Goal: Task Accomplishment & Management: Use online tool/utility

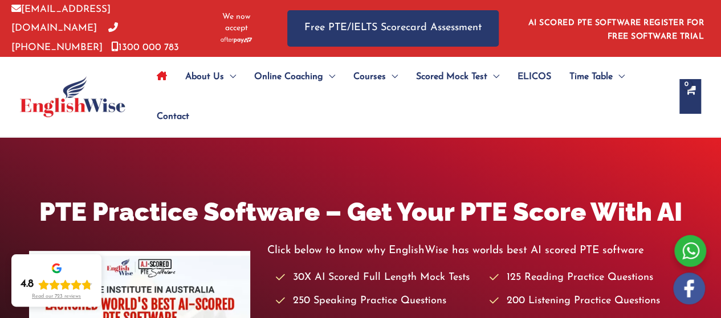
click at [515, 78] on link "ELICOS" at bounding box center [534, 77] width 52 height 40
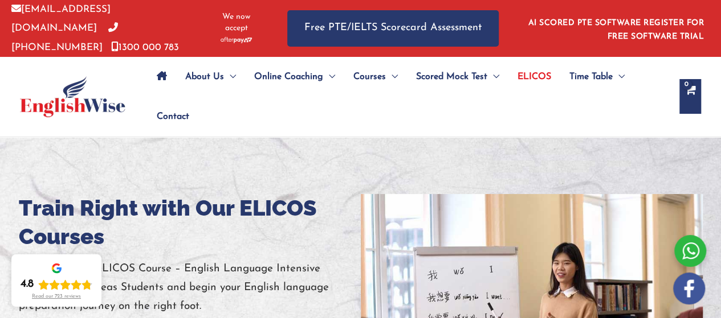
click at [275, 104] on ul "About Us Menu Toggle Our Story Testimonials Online Coaching Menu Toggle Online …" at bounding box center [408, 97] width 520 height 80
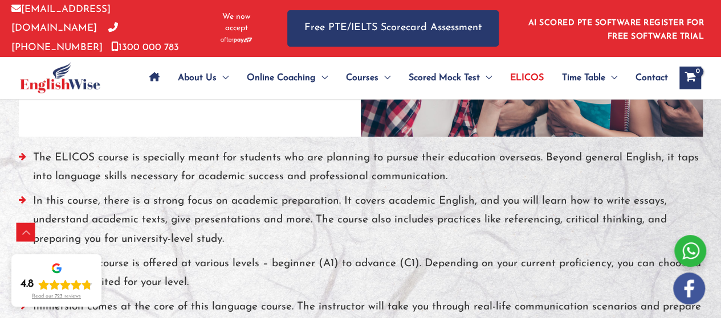
scroll to position [1017, 0]
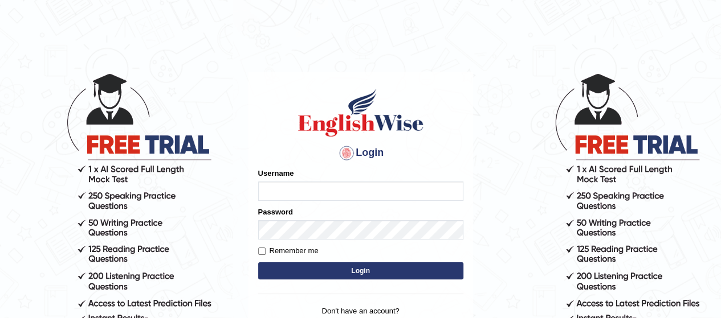
click at [348, 190] on input "Username" at bounding box center [360, 191] width 205 height 19
type input "Oyeku"
click at [276, 249] on label "Remember me" at bounding box center [288, 251] width 60 height 11
click at [265, 249] on input "Remember me" at bounding box center [261, 251] width 7 height 7
checkbox input "true"
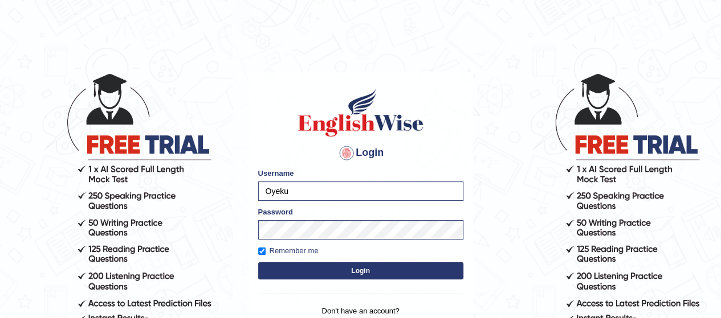
click at [300, 271] on button "Login" at bounding box center [360, 271] width 205 height 17
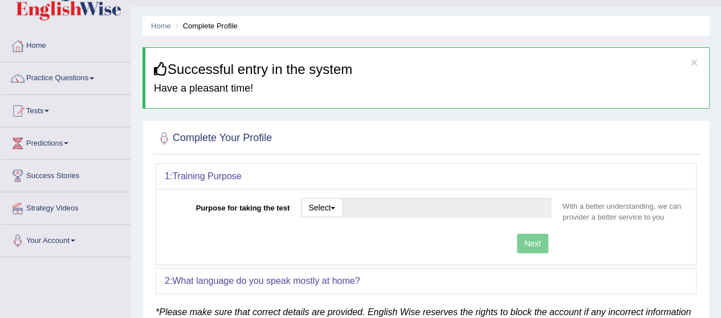
scroll to position [59, 0]
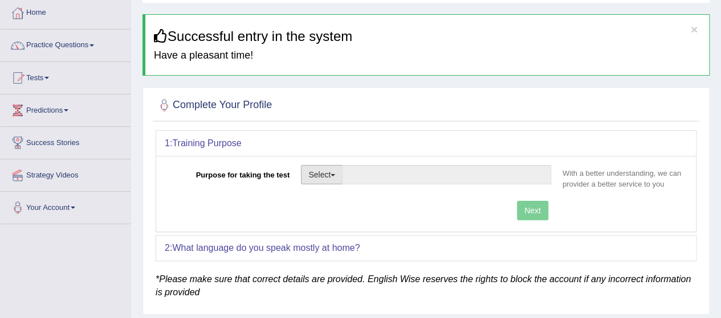
click at [330, 172] on button "Select" at bounding box center [322, 174] width 42 height 19
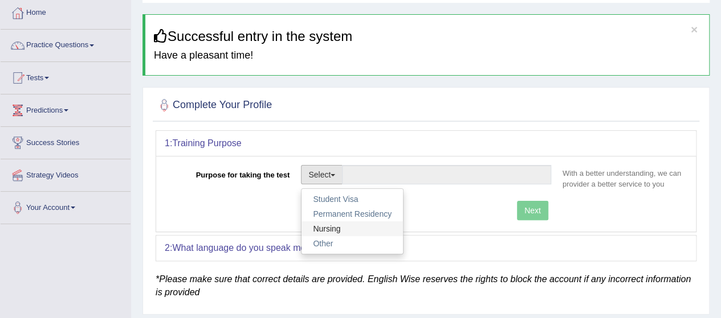
click at [336, 226] on link "Nursing" at bounding box center [351, 229] width 101 height 15
type input "Nursing"
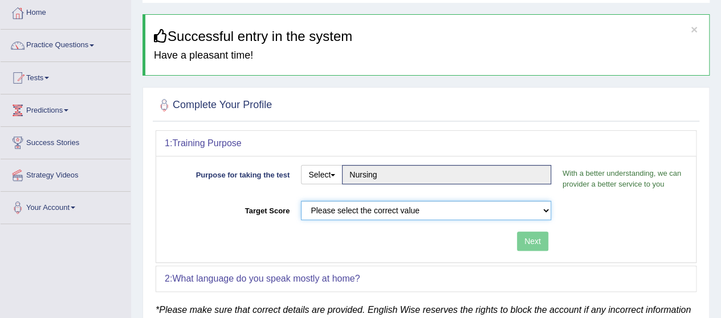
click at [426, 210] on select "Please select the correct value 50 (6 bands) 58 (6.5 bands) 65 (7 bands) 79 (8 …" at bounding box center [426, 210] width 250 height 19
select select "65"
click at [301, 201] on select "Please select the correct value 50 (6 bands) 58 (6.5 bands) 65 (7 bands) 79 (8 …" at bounding box center [426, 210] width 250 height 19
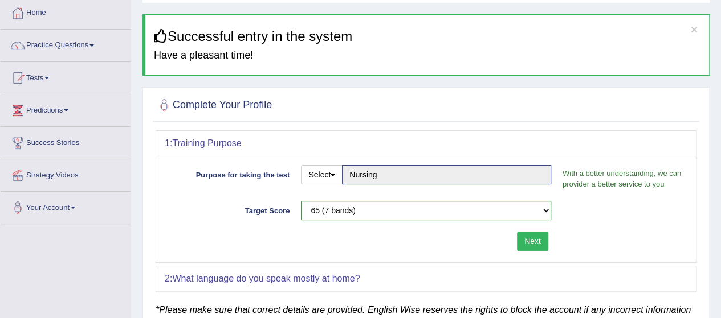
click at [519, 242] on button "Next" at bounding box center [532, 241] width 31 height 19
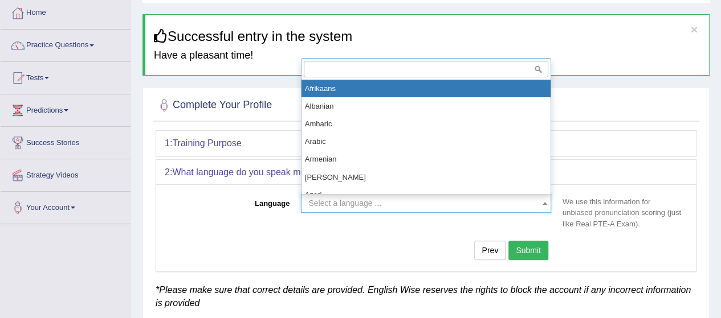
click at [479, 205] on span "Select a language ..." at bounding box center [422, 203] width 228 height 11
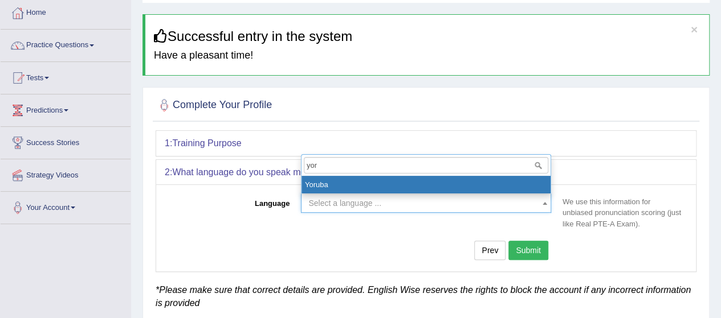
type input "yor"
select select "Yoruba"
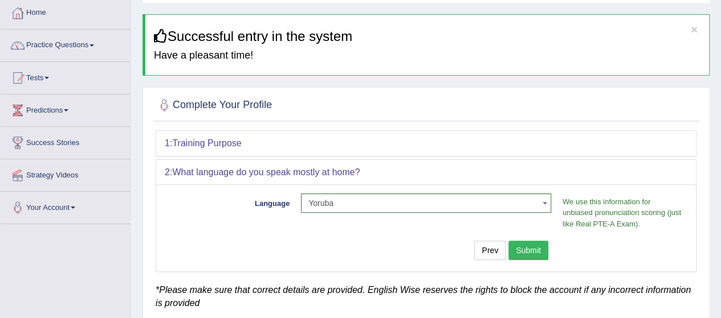
click at [524, 254] on button "Submit" at bounding box center [528, 250] width 40 height 19
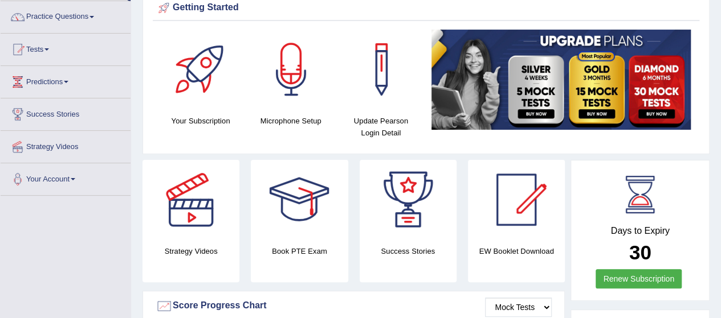
scroll to position [85, 0]
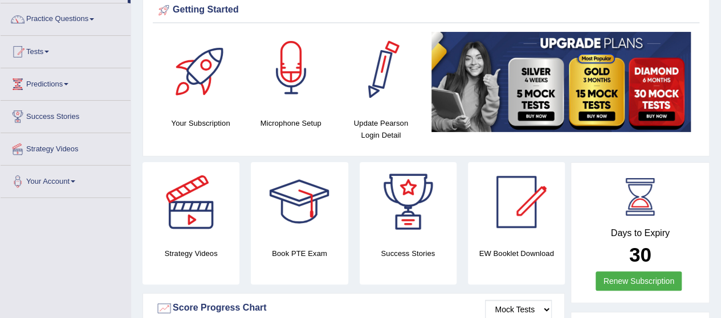
click at [310, 56] on div at bounding box center [291, 72] width 80 height 80
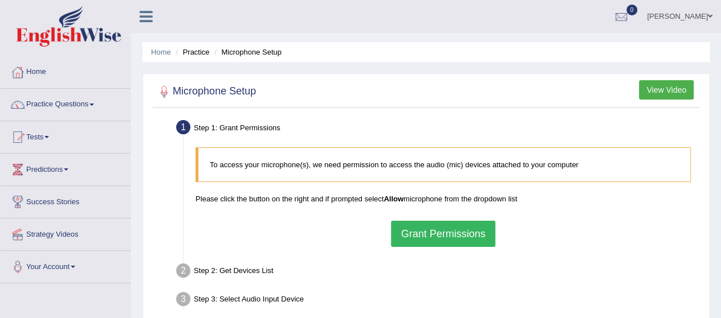
click at [430, 235] on button "Grant Permissions" at bounding box center [443, 234] width 104 height 26
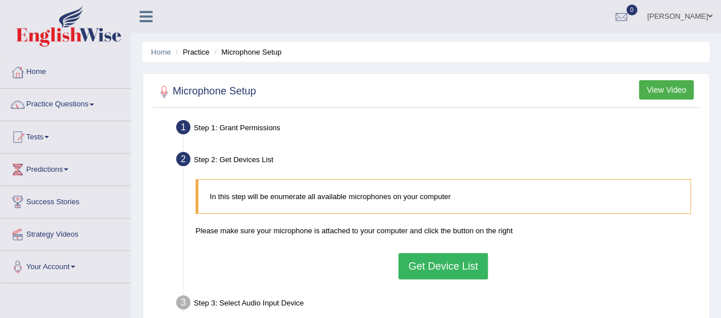
click at [679, 86] on button "View Video" at bounding box center [666, 89] width 55 height 19
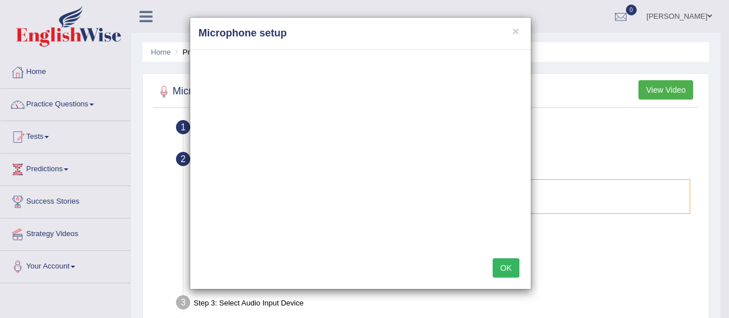
click at [505, 265] on button "OK" at bounding box center [506, 268] width 26 height 19
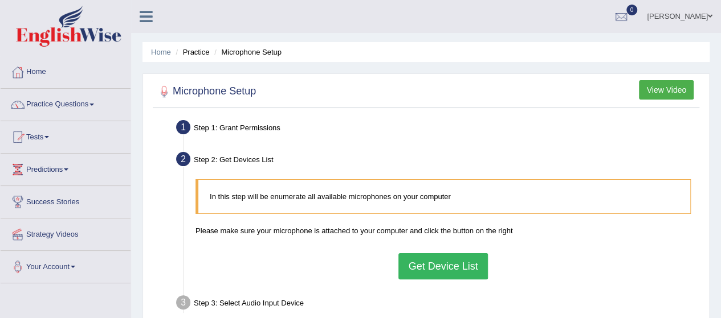
click at [423, 265] on button "Get Device List" at bounding box center [442, 267] width 89 height 26
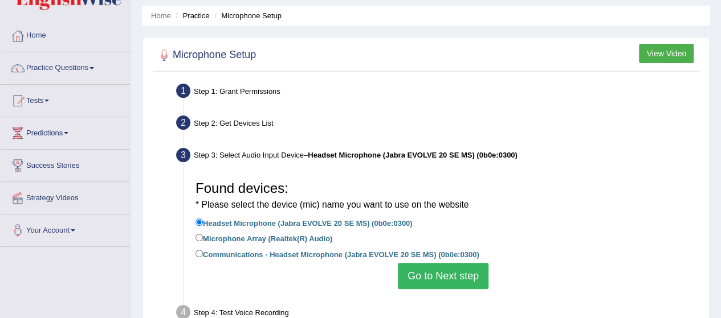
scroll to position [38, 0]
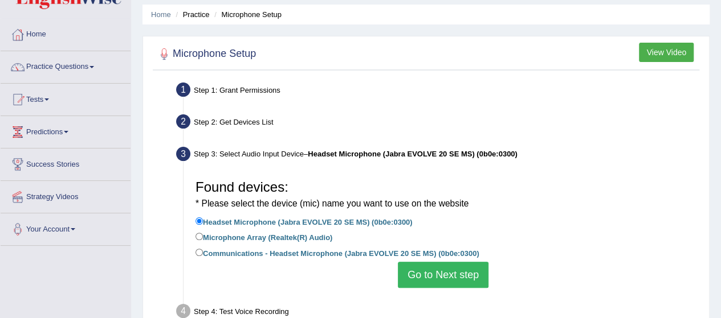
click at [457, 271] on button "Go to Next step" at bounding box center [443, 275] width 91 height 26
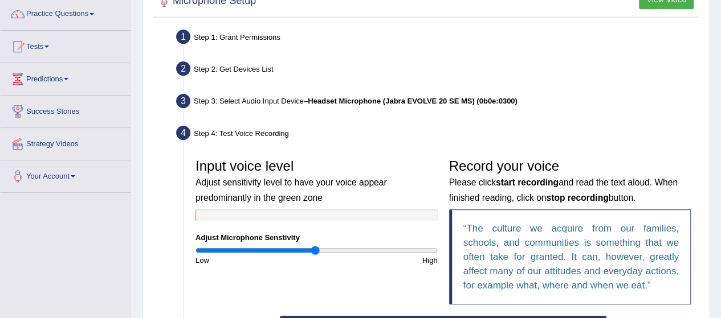
scroll to position [175, 0]
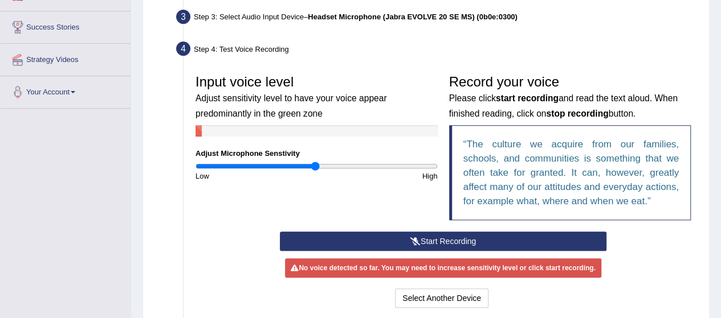
click at [471, 235] on button "Start Recording" at bounding box center [443, 241] width 326 height 19
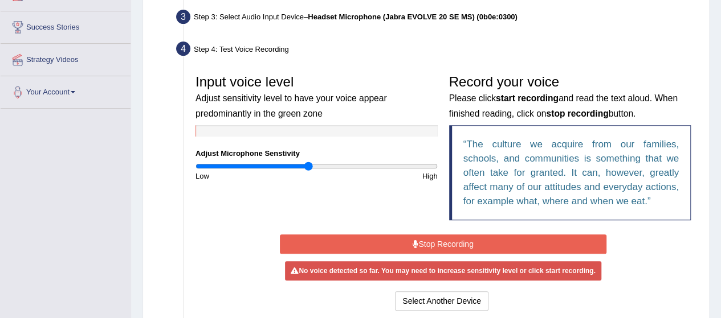
click at [307, 167] on input "range" at bounding box center [316, 166] width 242 height 9
type input "0.84"
click at [297, 165] on input "range" at bounding box center [316, 166] width 242 height 9
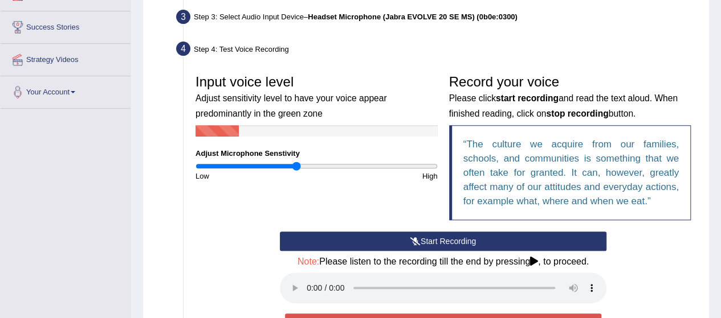
click at [395, 240] on button "Start Recording" at bounding box center [443, 241] width 326 height 19
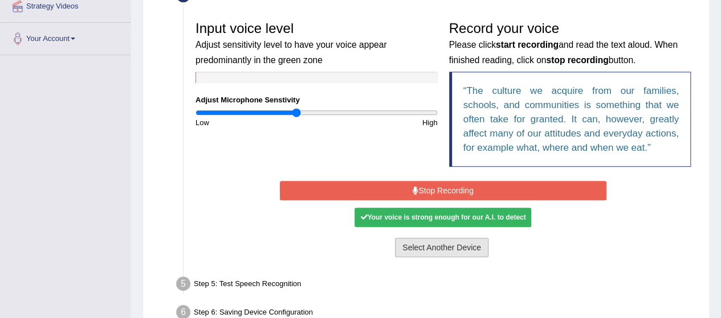
scroll to position [230, 0]
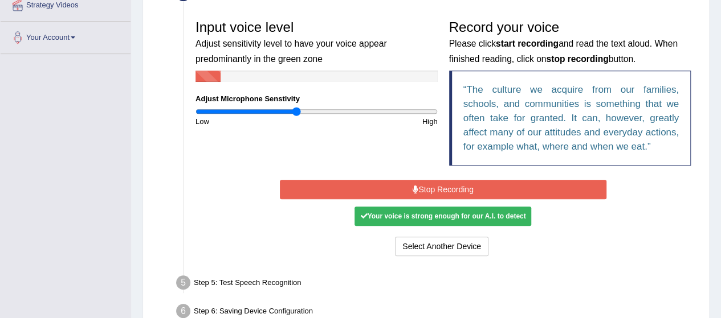
click at [500, 193] on button "Stop Recording" at bounding box center [443, 189] width 326 height 19
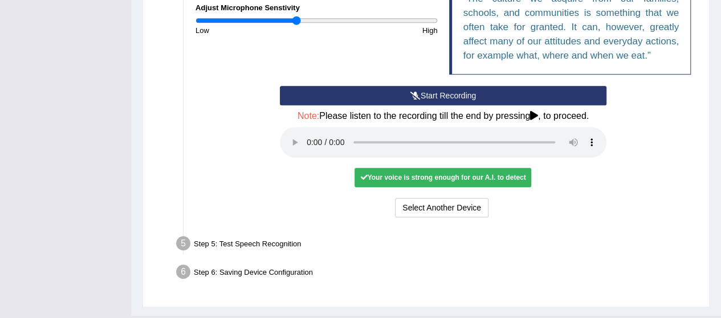
scroll to position [325, 0]
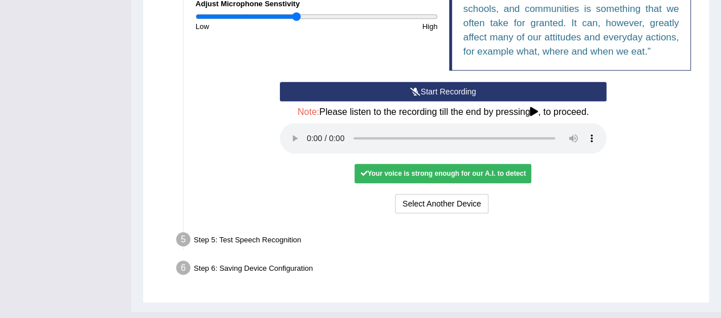
click at [247, 240] on div "Step 5: Test Speech Recognition" at bounding box center [437, 241] width 533 height 25
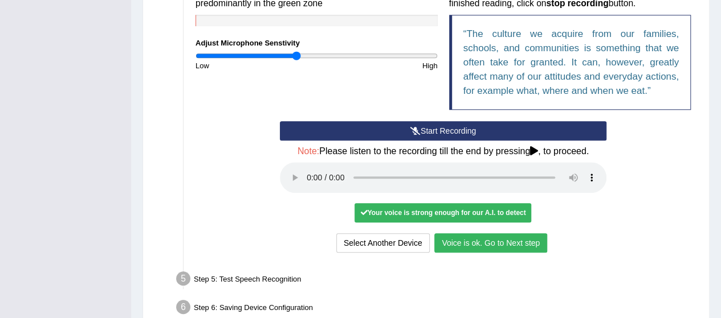
scroll to position [318, 0]
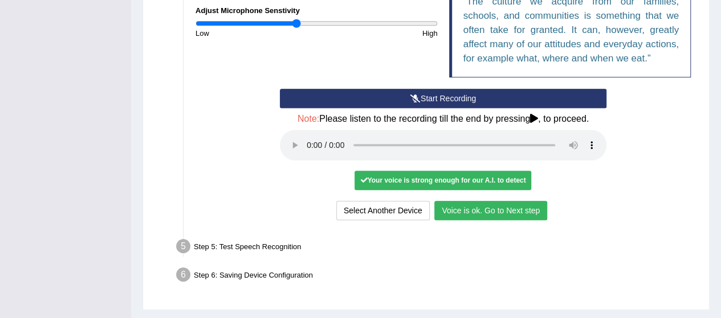
click at [473, 210] on button "Voice is ok. Go to Next step" at bounding box center [490, 210] width 113 height 19
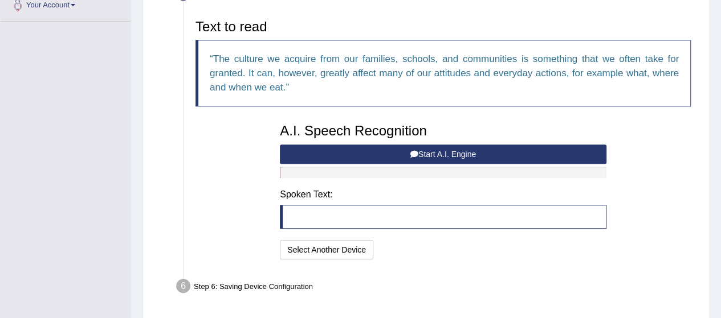
scroll to position [260, 0]
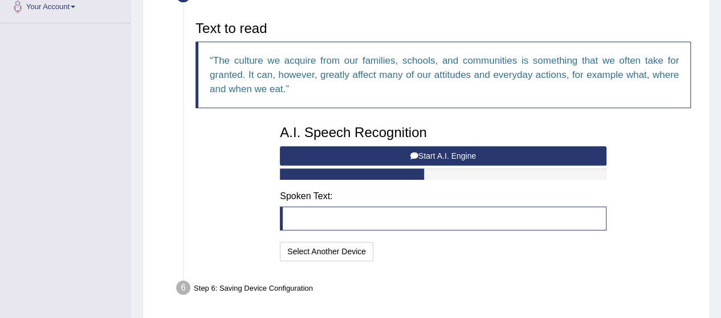
click at [374, 151] on button "Start A.I. Engine" at bounding box center [443, 155] width 326 height 19
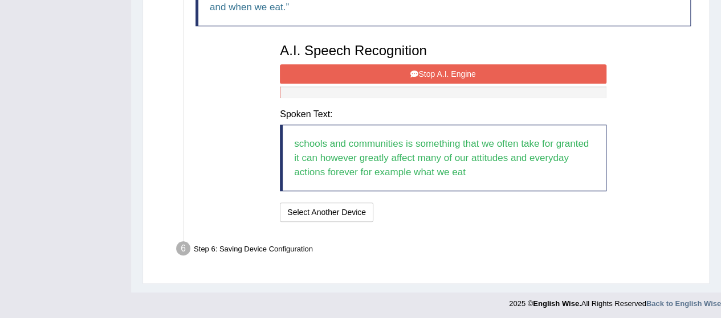
scroll to position [343, 0]
click at [460, 71] on button "Stop A.I. Engine" at bounding box center [443, 73] width 326 height 19
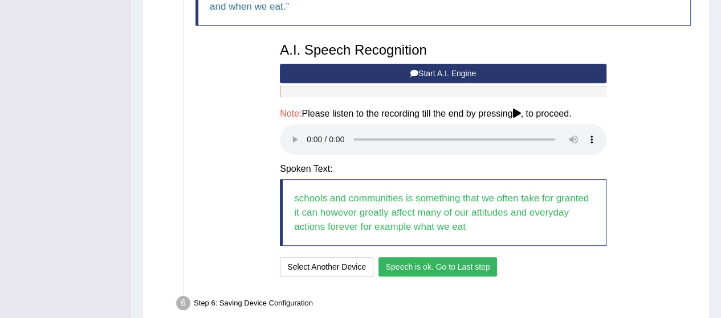
click at [451, 264] on button "Speech is ok. Go to Last step" at bounding box center [437, 267] width 119 height 19
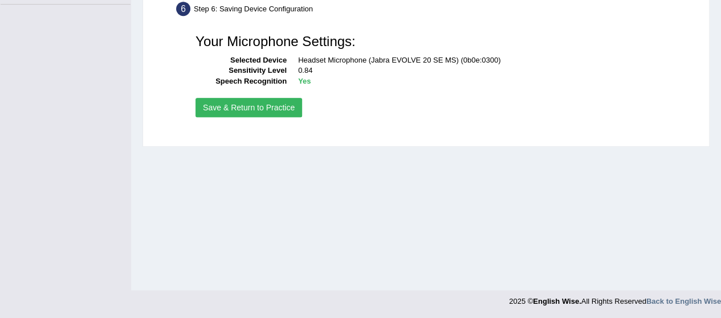
click at [278, 105] on button "Save & Return to Practice" at bounding box center [248, 107] width 107 height 19
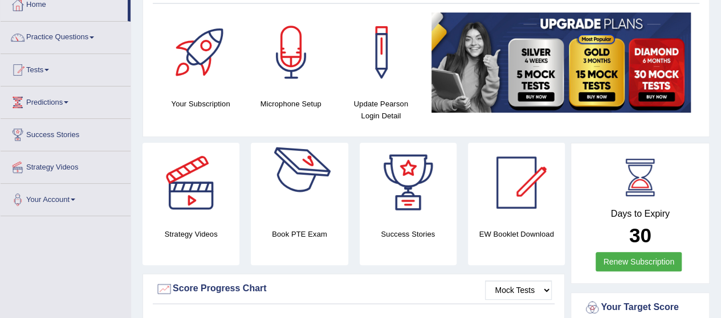
scroll to position [68, 0]
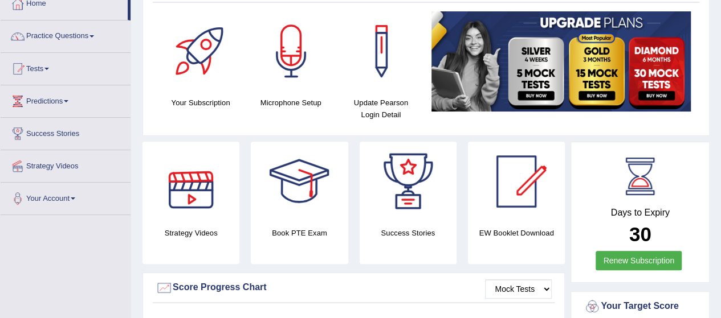
click at [180, 219] on div at bounding box center [191, 182] width 80 height 80
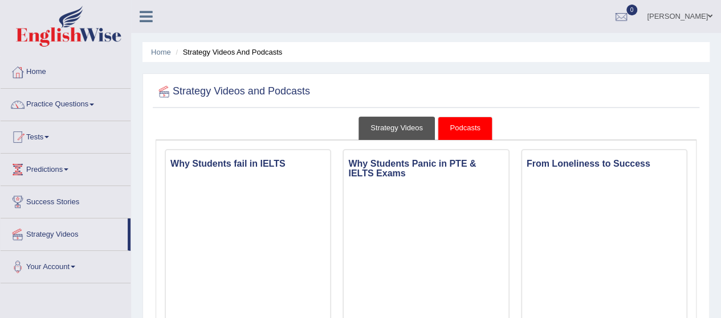
click at [401, 118] on link "Strategy Videos" at bounding box center [396, 128] width 76 height 23
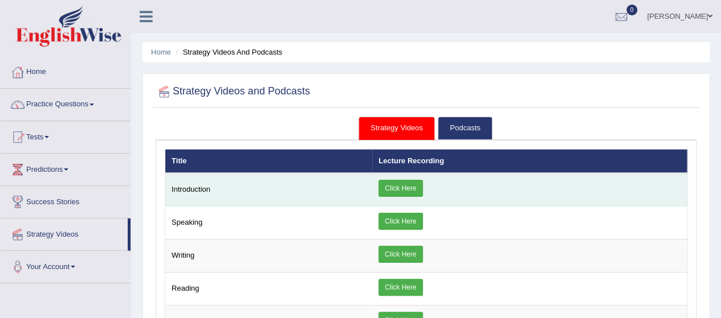
click at [399, 194] on link "Click Here" at bounding box center [400, 188] width 44 height 17
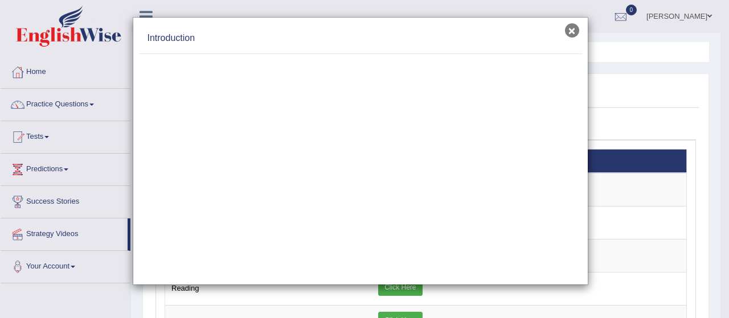
click at [570, 28] on button "×" at bounding box center [572, 30] width 14 height 14
